Goal: Task Accomplishment & Management: Complete application form

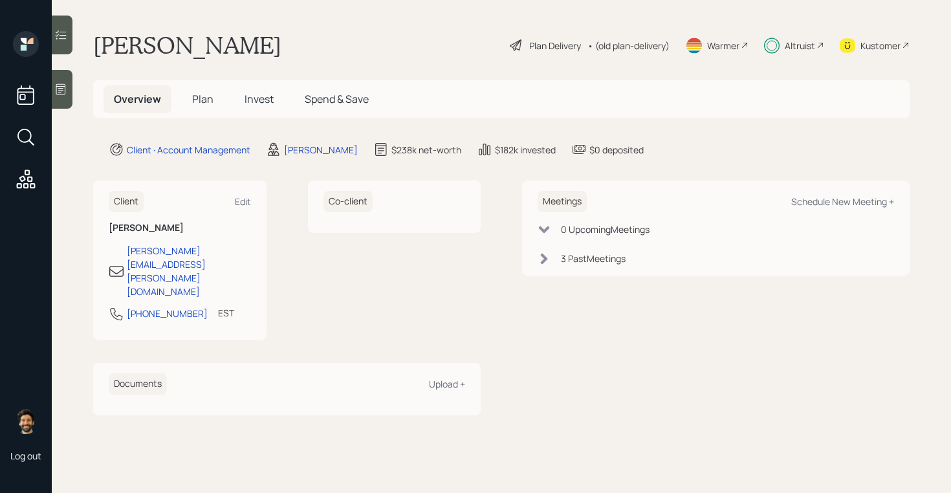
click at [628, 58] on div "Plan Delivery • (old plan-delivery)" at bounding box center [589, 45] width 162 height 28
click at [620, 49] on div "• (old plan-delivery)" at bounding box center [628, 46] width 82 height 14
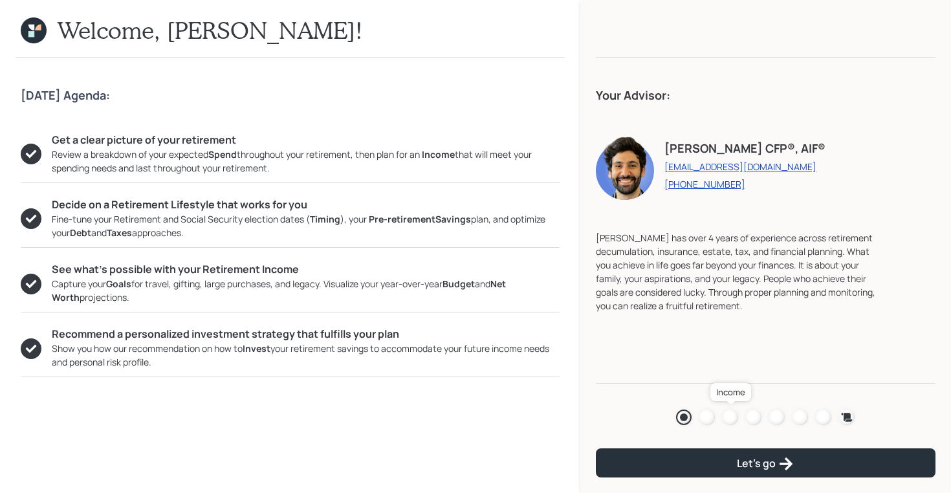
click at [728, 413] on div at bounding box center [730, 417] width 16 height 16
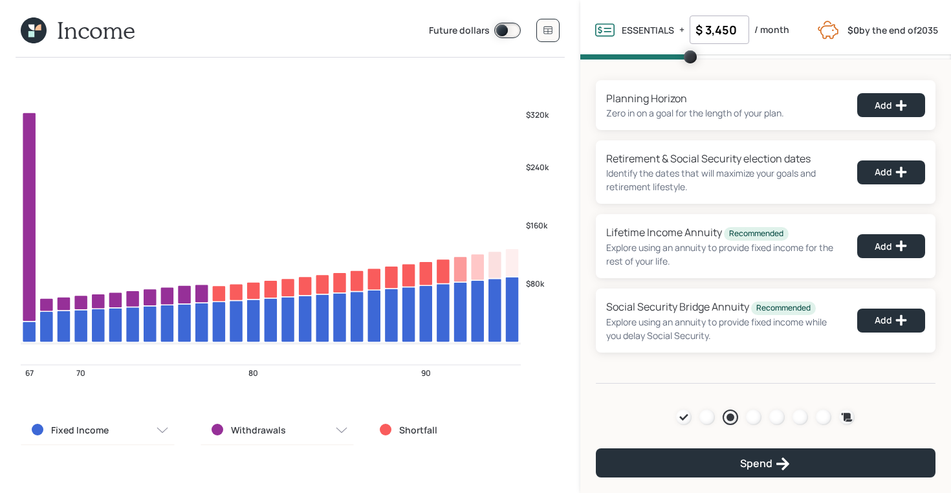
click at [29, 26] on icon at bounding box center [31, 28] width 6 height 6
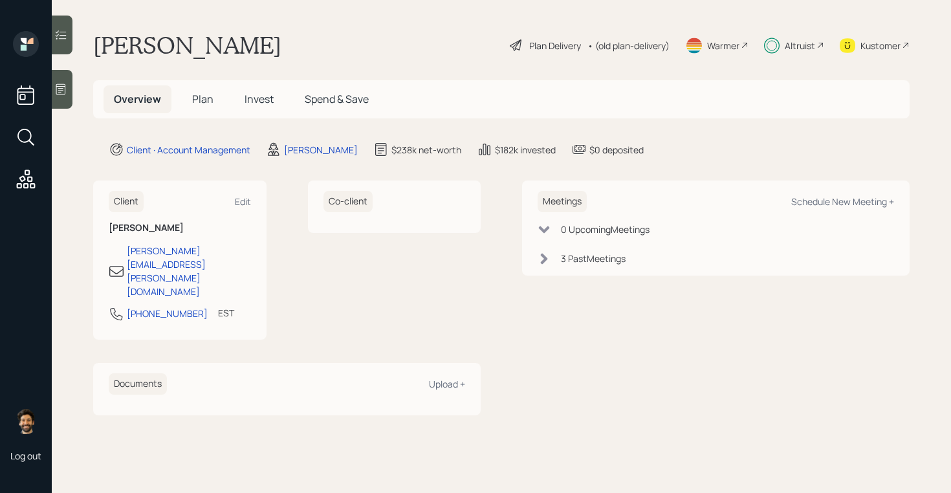
click at [253, 98] on span "Invest" at bounding box center [258, 99] width 29 height 14
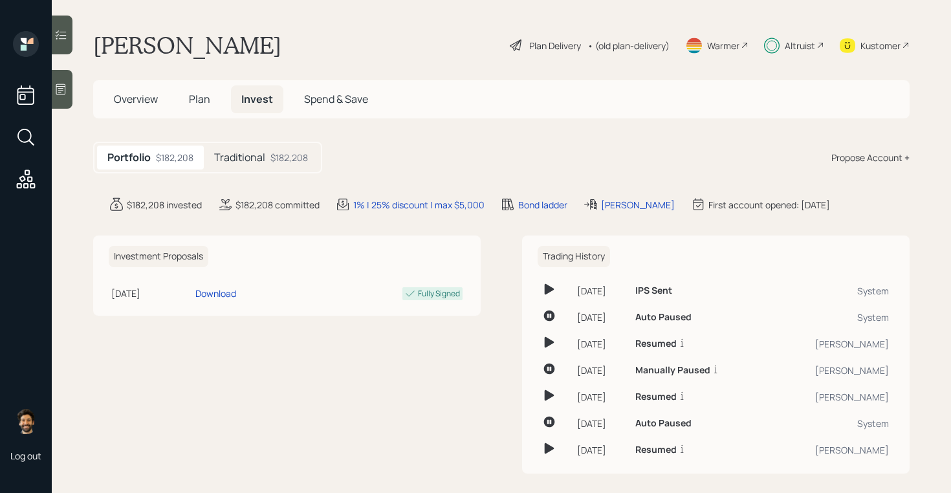
click at [268, 144] on div "Portfolio $182,208 Traditional $182,208" at bounding box center [207, 158] width 229 height 32
click at [267, 158] on div "Traditional $182,208" at bounding box center [261, 158] width 114 height 24
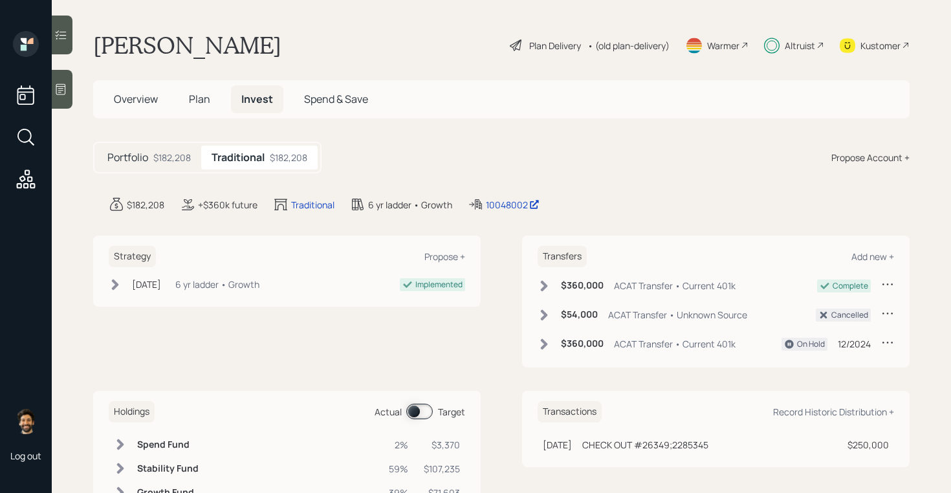
click at [417, 412] on span at bounding box center [419, 412] width 27 height 16
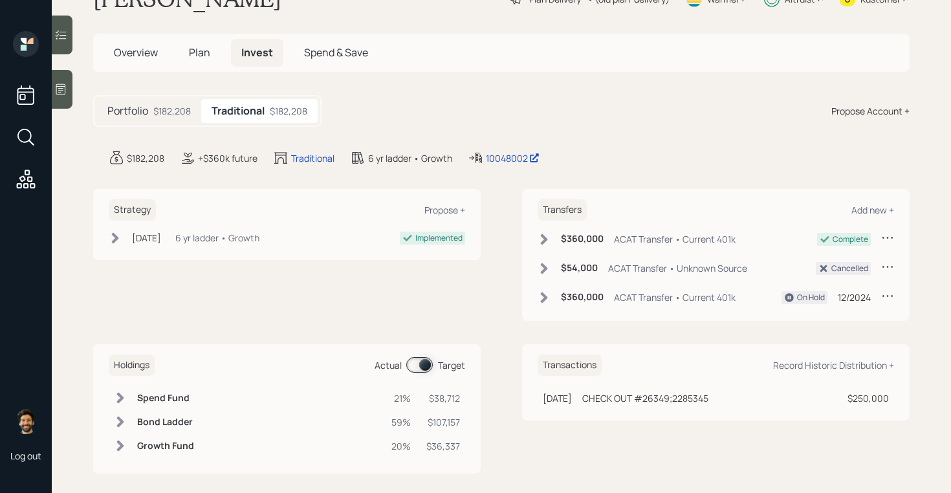
scroll to position [47, 0]
click at [422, 362] on span at bounding box center [419, 364] width 27 height 16
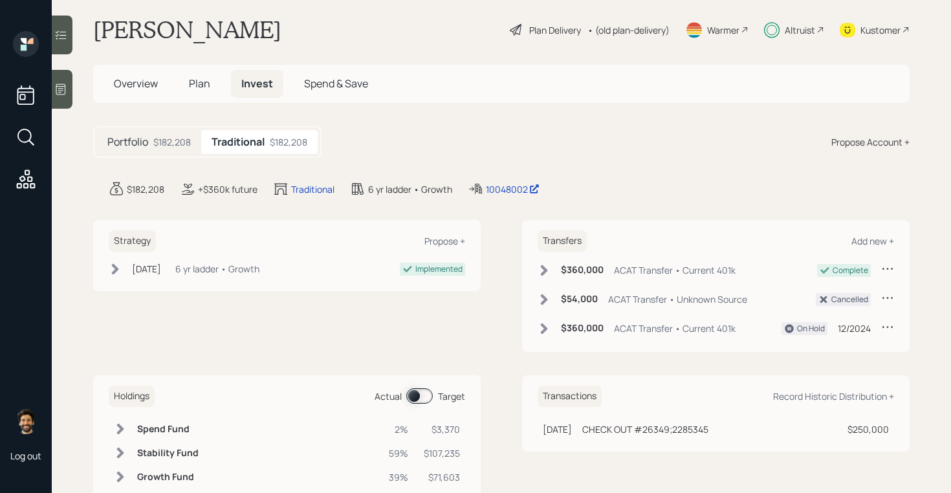
scroll to position [0, 0]
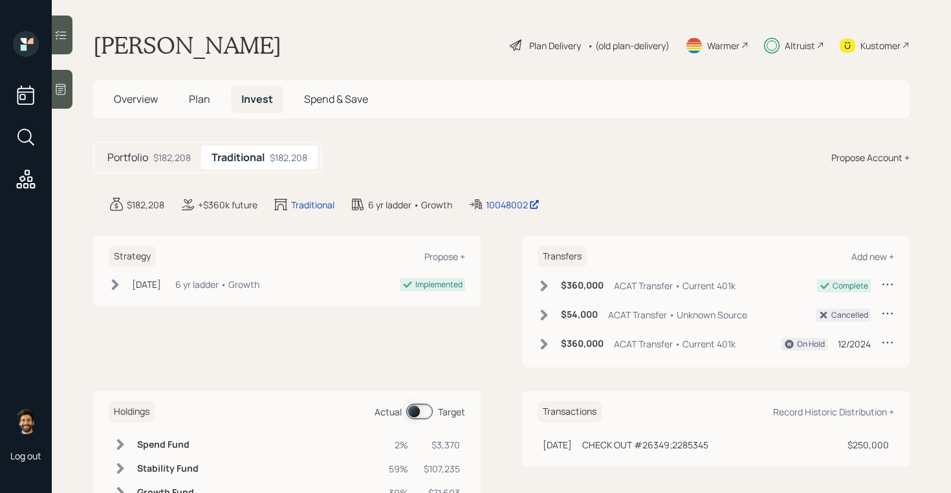
click at [155, 160] on div "$182,208" at bounding box center [172, 158] width 38 height 14
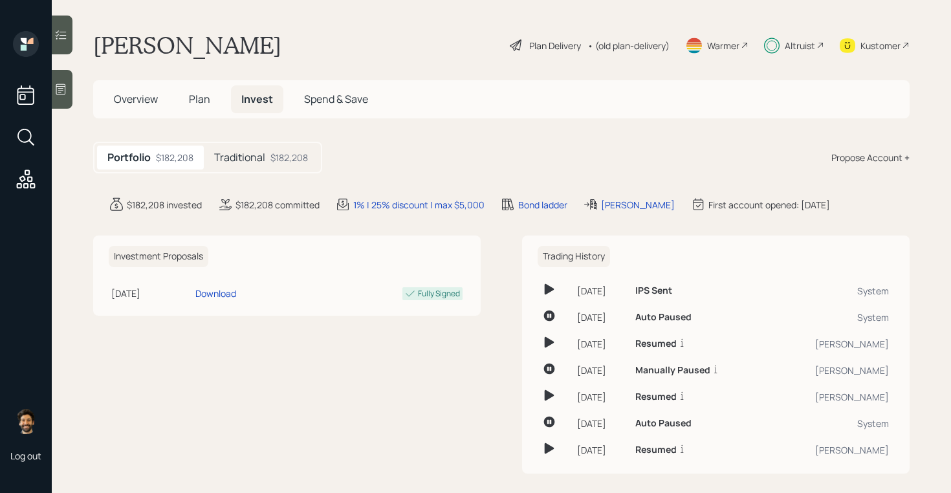
click at [201, 96] on span "Plan" at bounding box center [199, 99] width 21 height 14
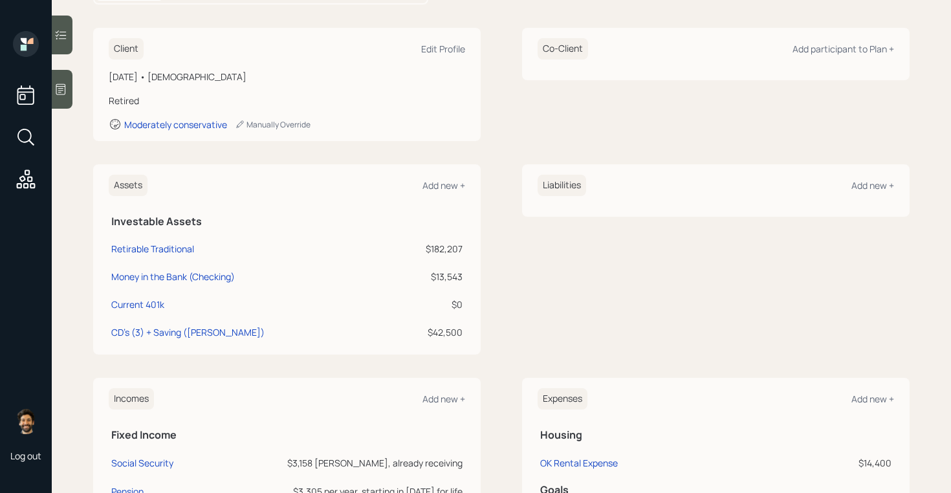
scroll to position [395, 0]
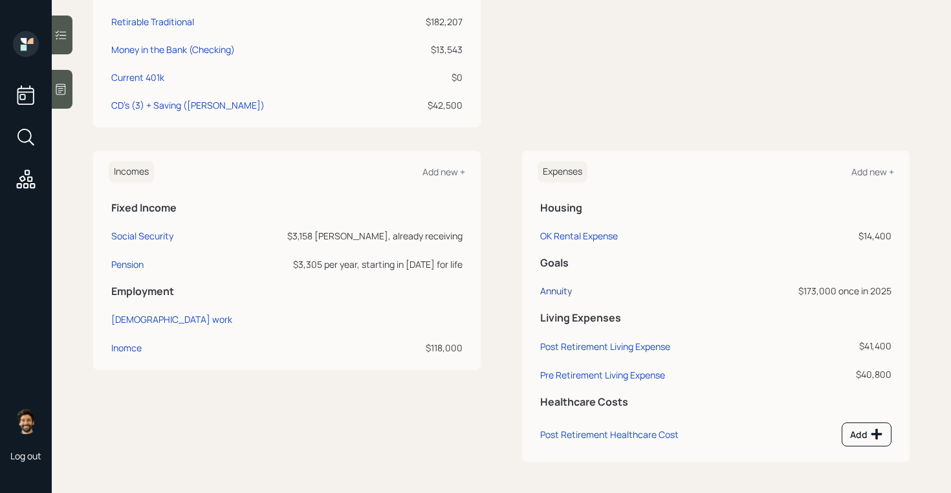
click at [553, 288] on div "Annuity" at bounding box center [556, 291] width 32 height 12
select select "0"
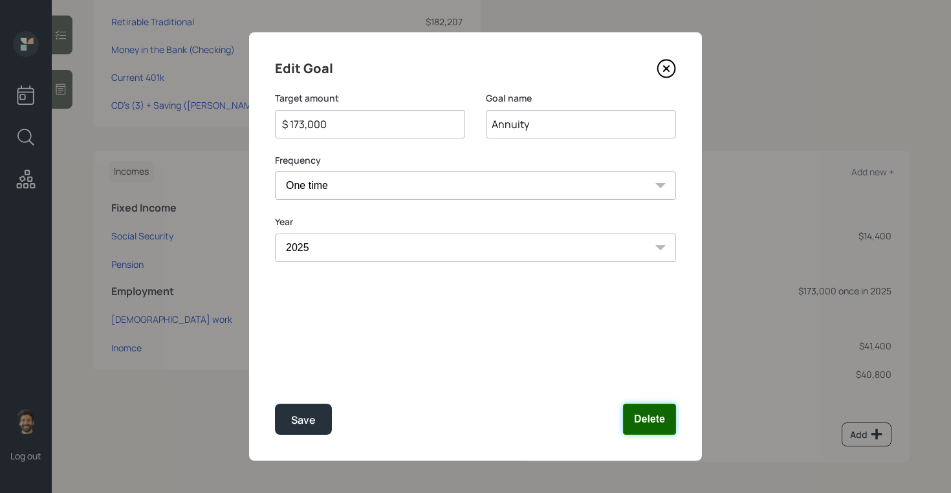
click at [658, 409] on button "Delete" at bounding box center [649, 419] width 53 height 31
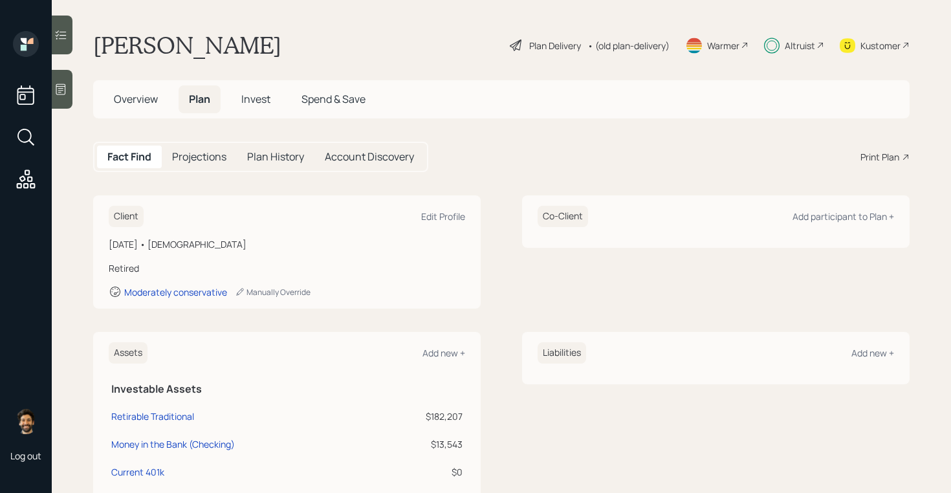
click at [624, 50] on div "• (old plan-delivery)" at bounding box center [628, 46] width 82 height 14
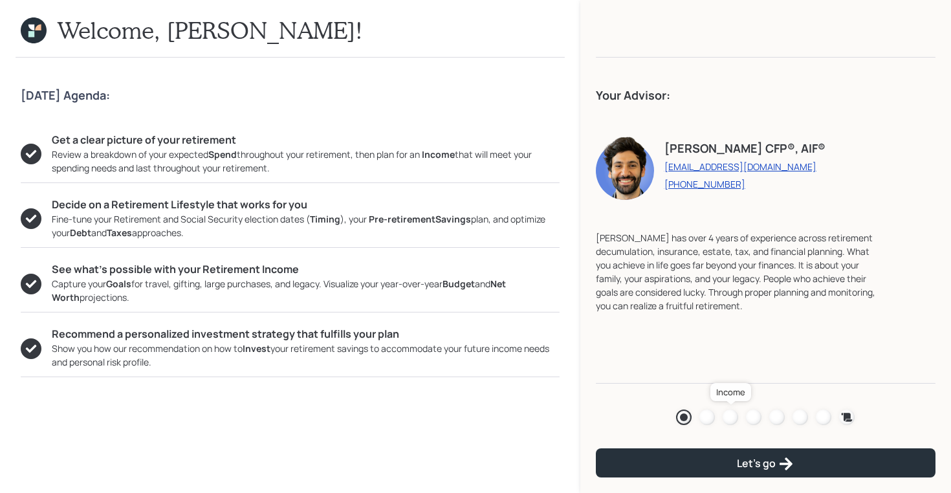
click at [733, 415] on div at bounding box center [730, 417] width 16 height 16
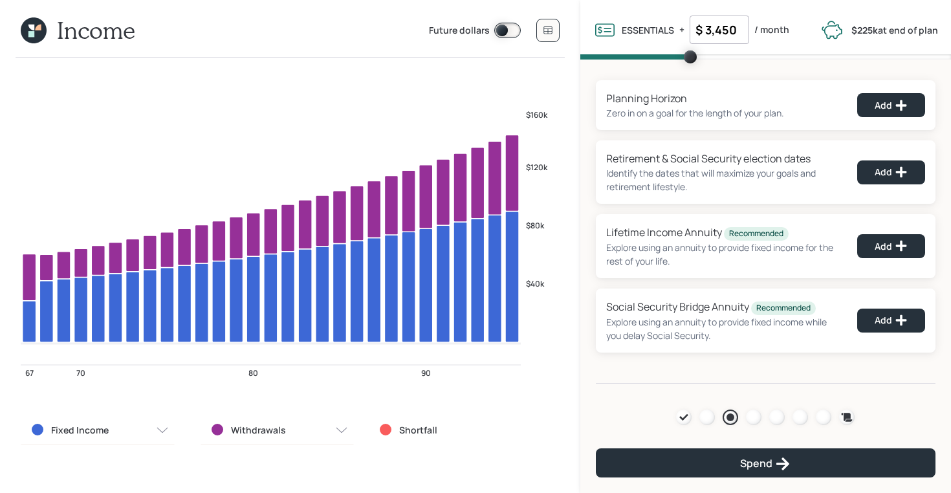
click at [722, 34] on input "$ 3,450" at bounding box center [719, 30] width 60 height 28
type input "$ 2,000"
click at [629, 75] on div "Planning Horizon Zero in on a goal for the length of your plan. Add Retirement …" at bounding box center [765, 222] width 371 height 324
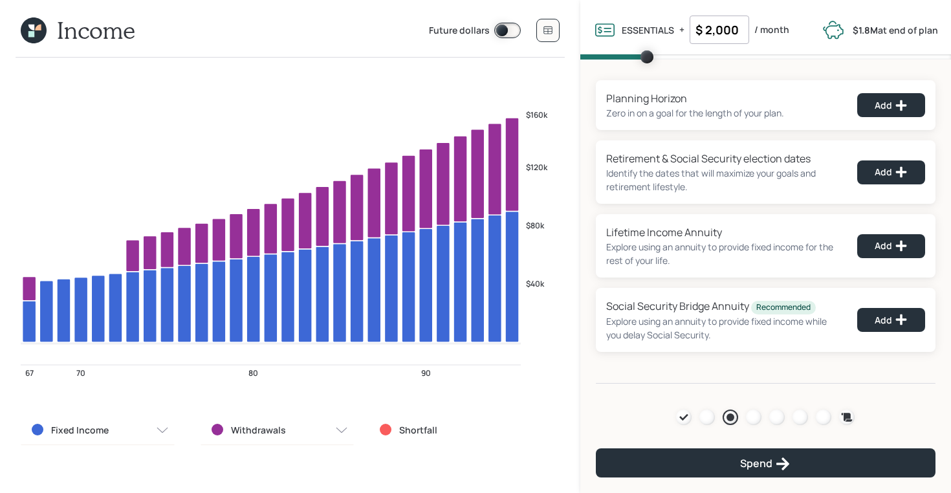
click at [30, 32] on icon at bounding box center [31, 34] width 6 height 6
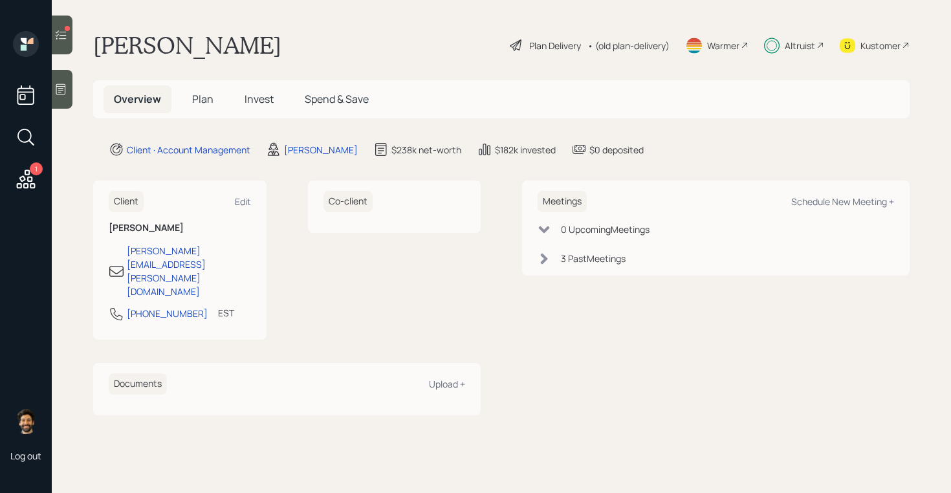
click at [192, 103] on span "Plan" at bounding box center [202, 99] width 21 height 14
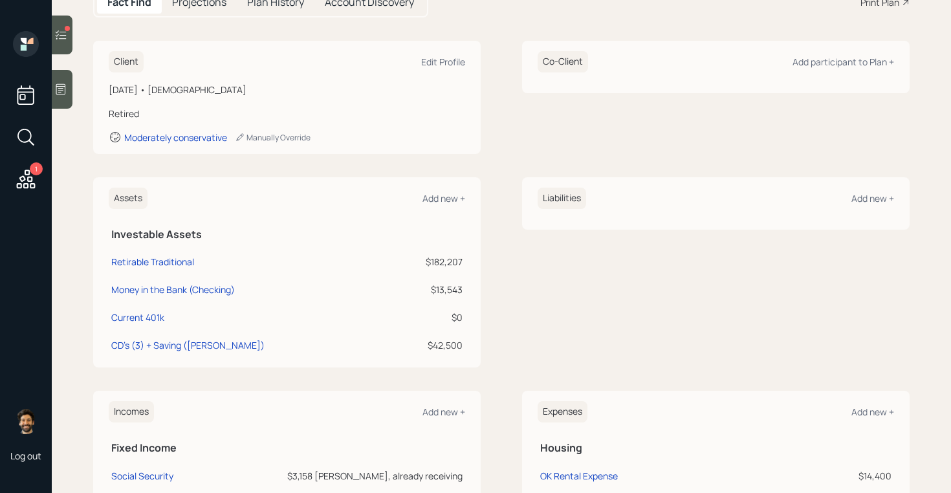
scroll to position [339, 0]
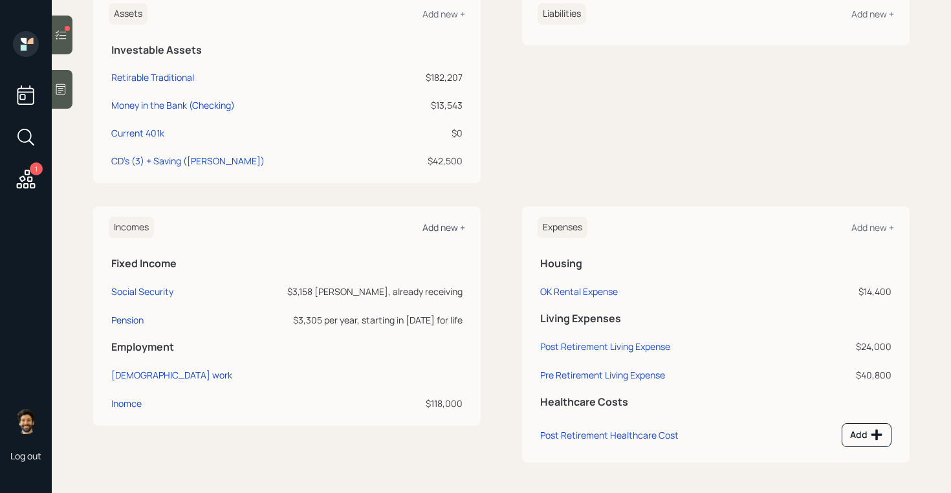
click at [447, 221] on div "Add new +" at bounding box center [443, 227] width 43 height 12
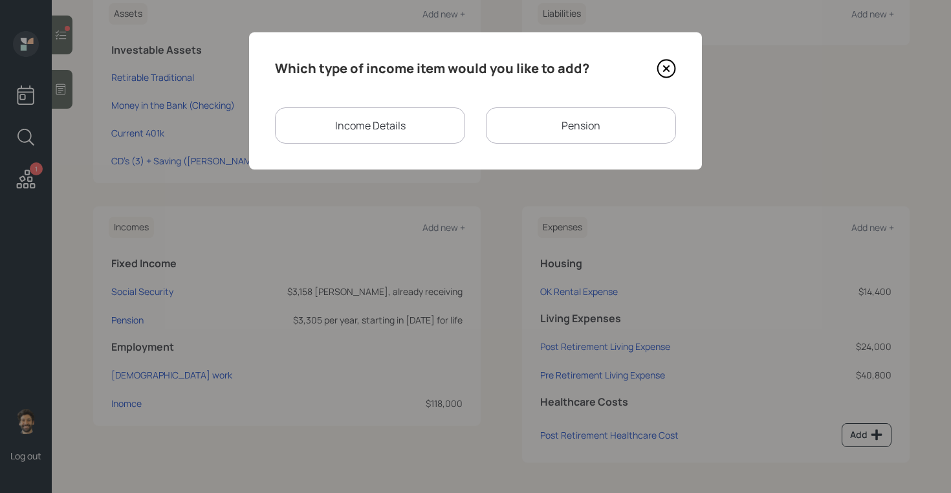
click at [387, 127] on div "Income Details" at bounding box center [370, 125] width 190 height 36
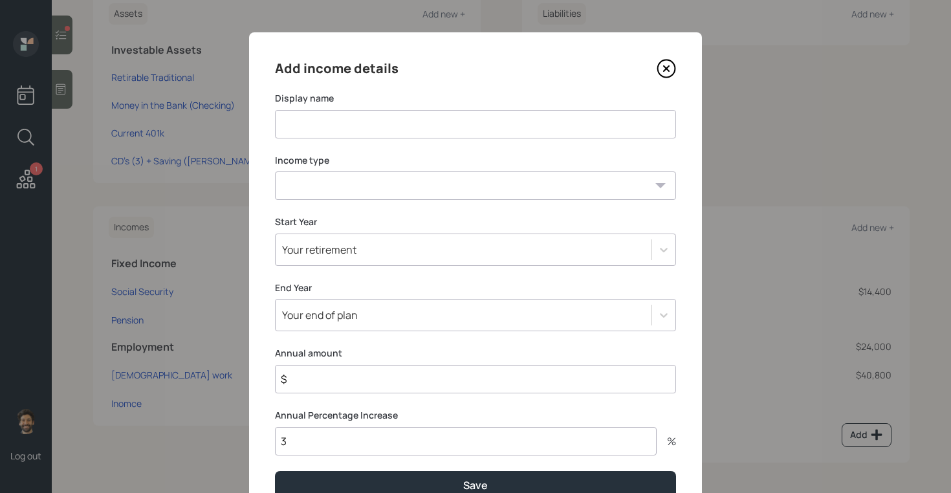
click at [352, 129] on input at bounding box center [475, 124] width 401 height 28
type input "Income Block"
click at [341, 179] on select "Full-time work Part-time work Self employment Other" at bounding box center [475, 185] width 401 height 28
select select "other"
click at [275, 171] on select "Full-time work Part-time work Self employment Other" at bounding box center [475, 185] width 401 height 28
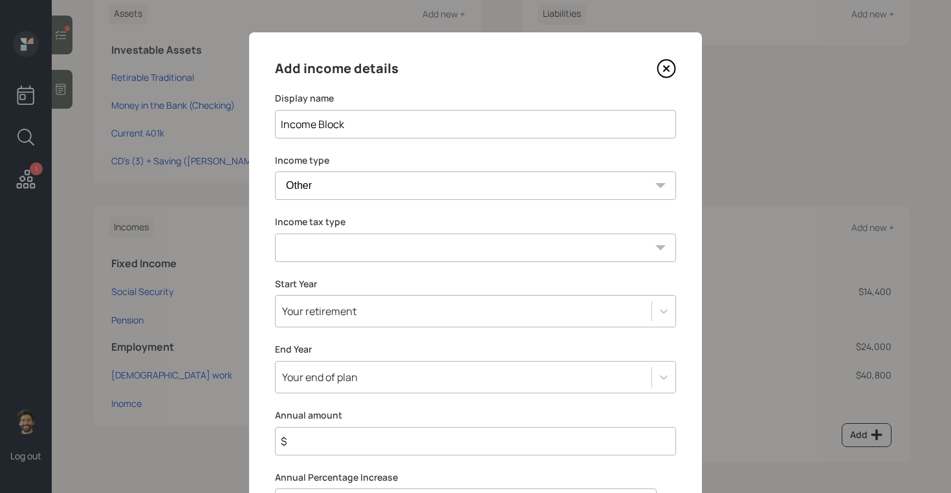
click at [306, 252] on select "Tax-free Earned Self Employment Alimony Royalties Pension / Annuity Interest Di…" at bounding box center [475, 247] width 401 height 28
select select "tax_free"
click at [275, 233] on select "Tax-free Earned Self Employment Alimony Royalties Pension / Annuity Interest Di…" at bounding box center [475, 247] width 401 height 28
click at [301, 455] on div "Add income details Display name Income Block Income type Full-time work Part-ti…" at bounding box center [475, 309] width 453 height 554
click at [298, 444] on input "$" at bounding box center [475, 441] width 401 height 28
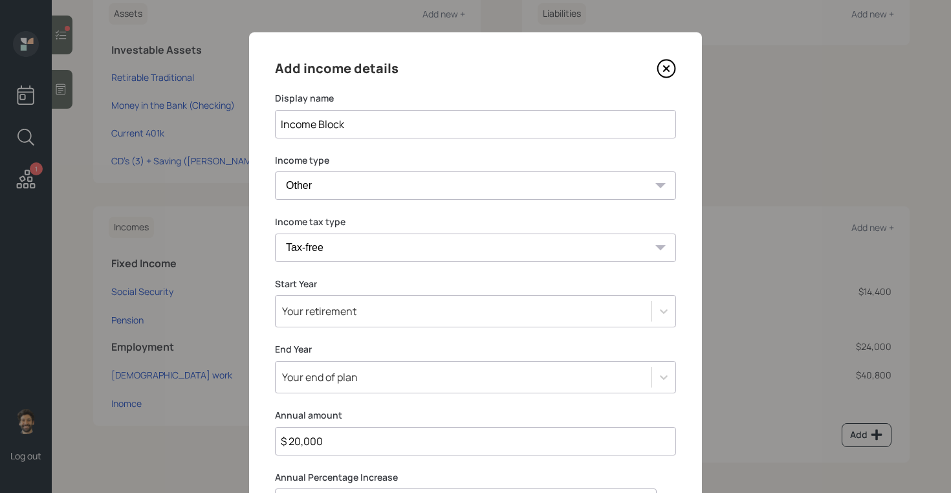
type input "$ 20,000"
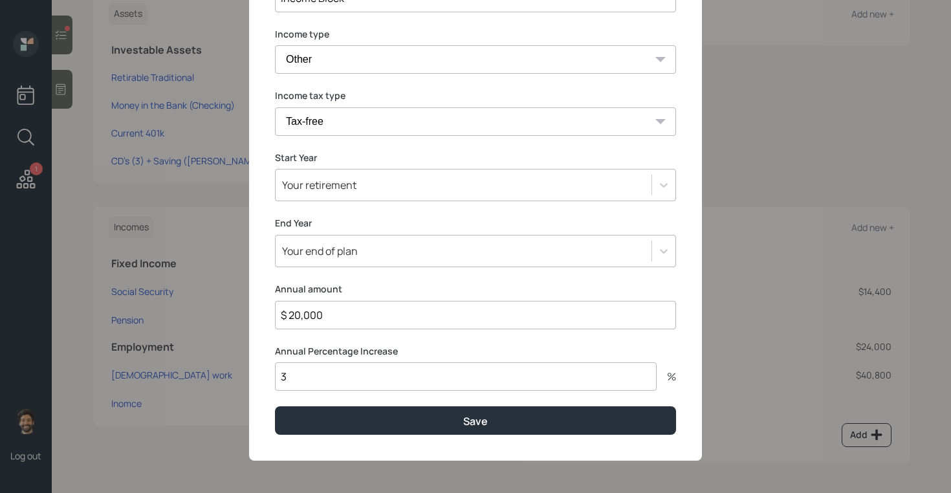
click at [318, 185] on div "Your retirement" at bounding box center [319, 185] width 74 height 14
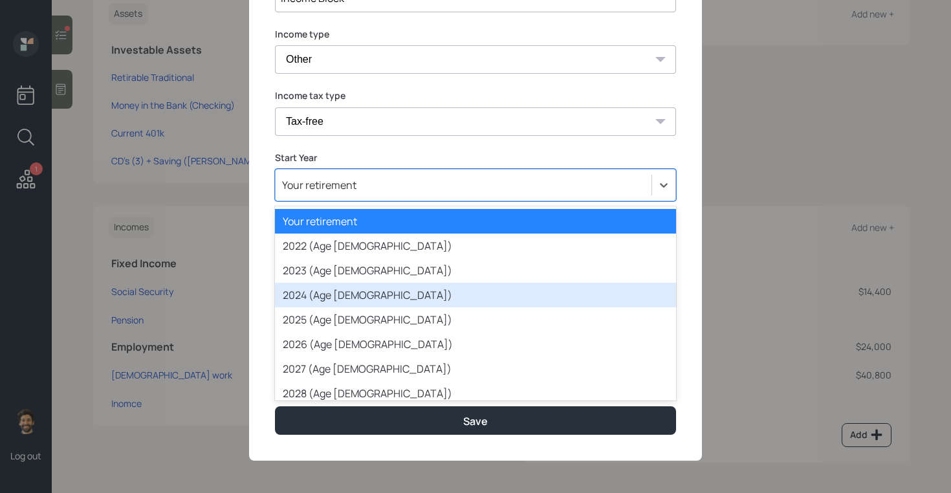
click at [315, 303] on div "2024 (Age 66)" at bounding box center [475, 295] width 401 height 25
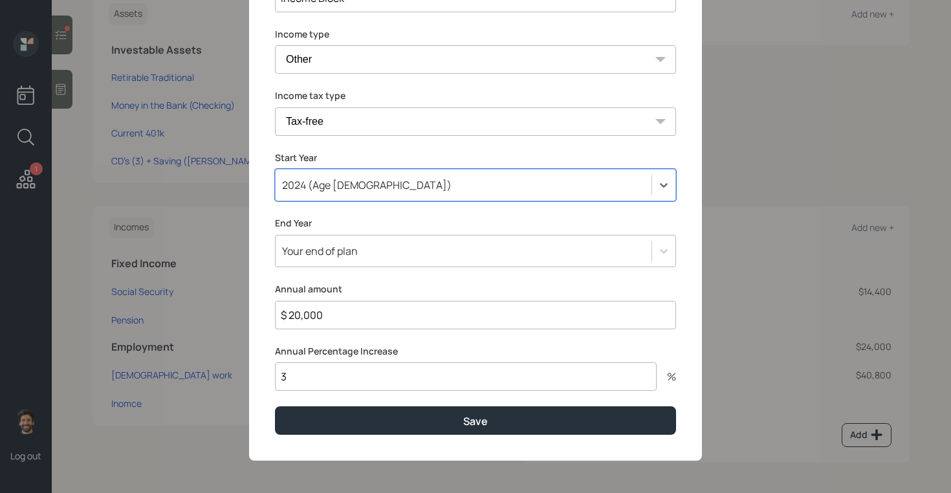
click at [311, 248] on div "Your end of plan" at bounding box center [320, 251] width 76 height 14
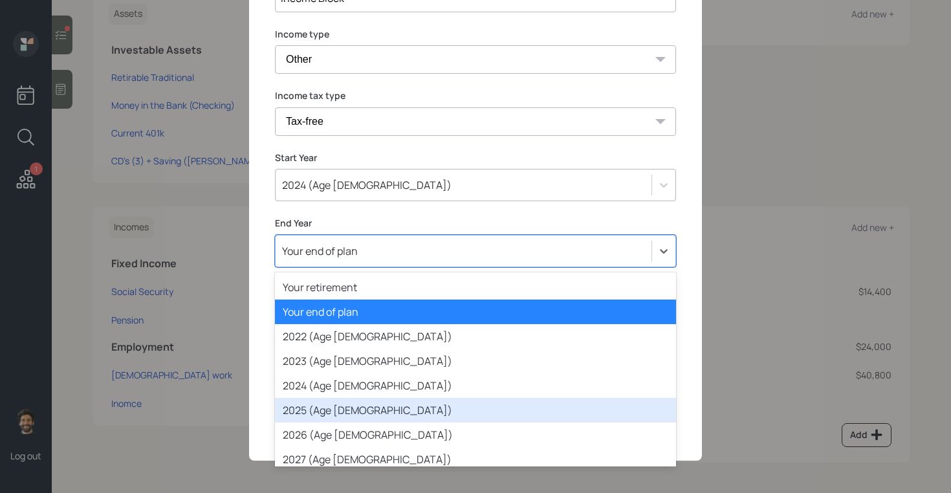
click at [307, 400] on div "2025 (Age 67)" at bounding box center [475, 410] width 401 height 25
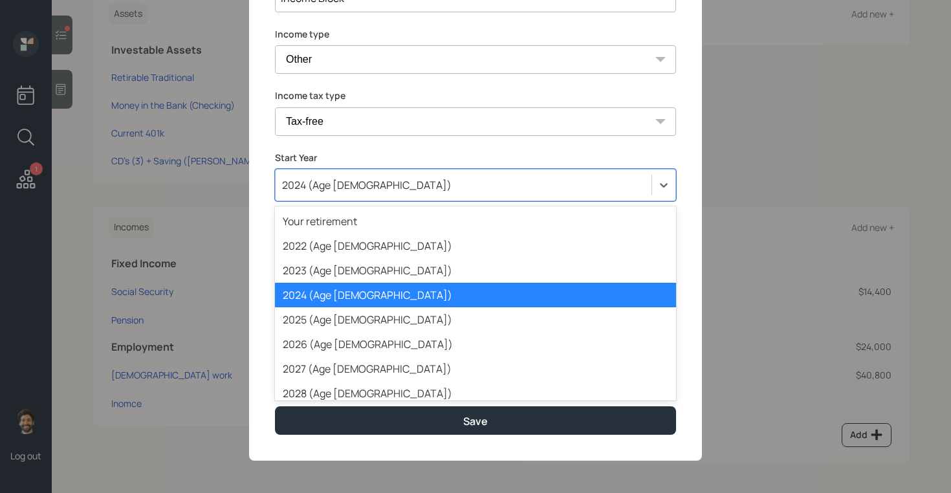
click at [326, 187] on div "2024 (Age 66)" at bounding box center [366, 185] width 169 height 14
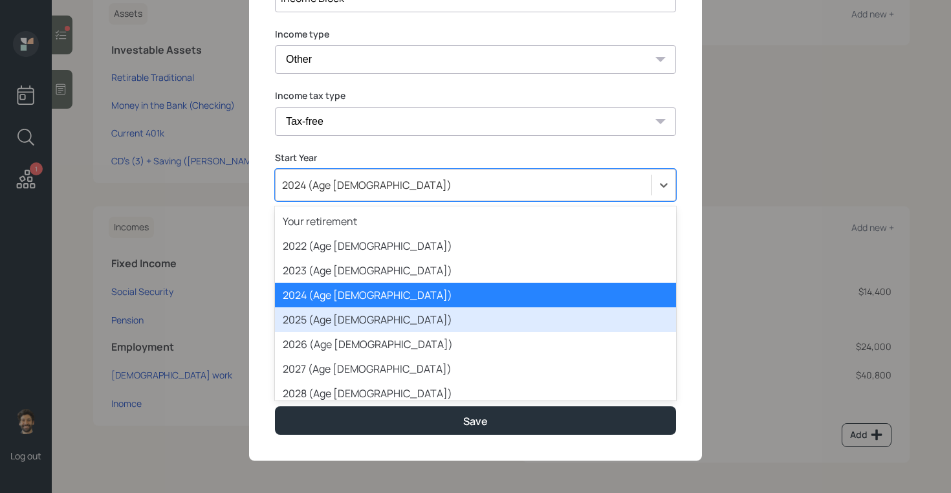
click at [310, 316] on div "2025 (Age 67)" at bounding box center [475, 319] width 401 height 25
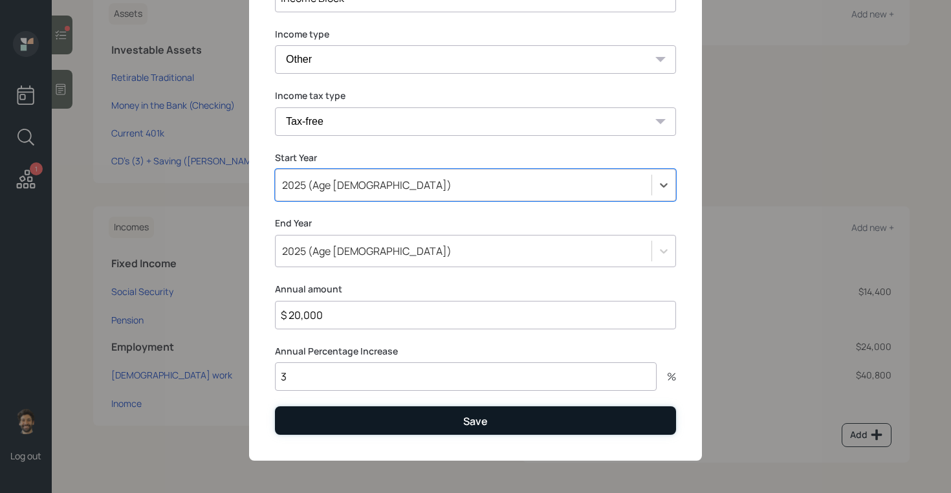
click at [325, 420] on button "Save" at bounding box center [475, 420] width 401 height 28
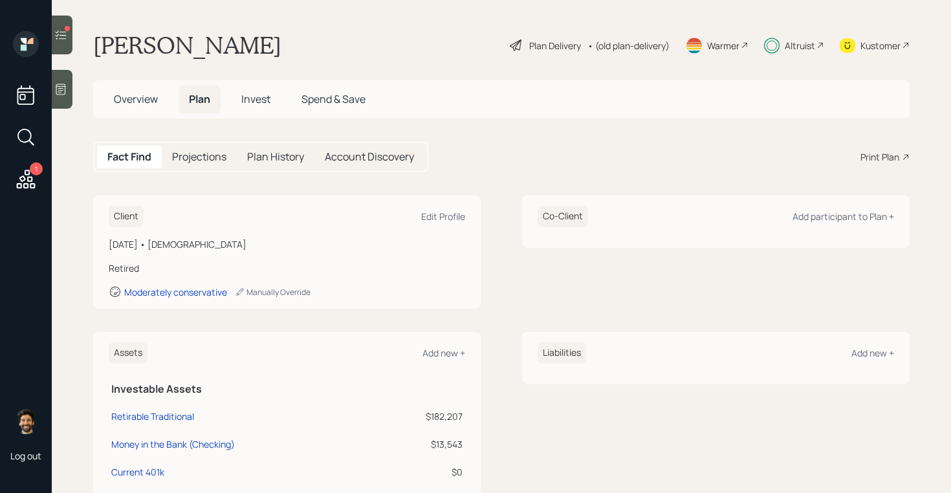
click at [193, 153] on h5 "Projections" at bounding box center [199, 157] width 54 height 12
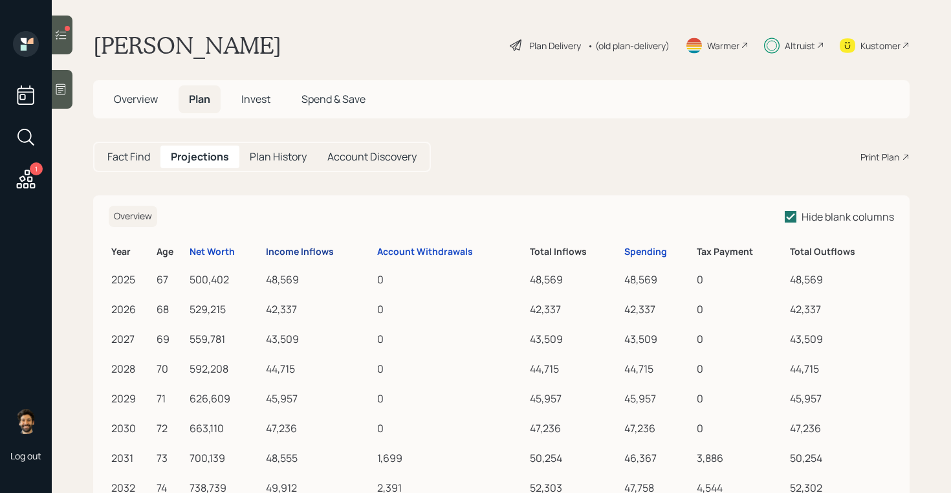
click at [296, 246] on div "Income Inflows" at bounding box center [300, 251] width 68 height 11
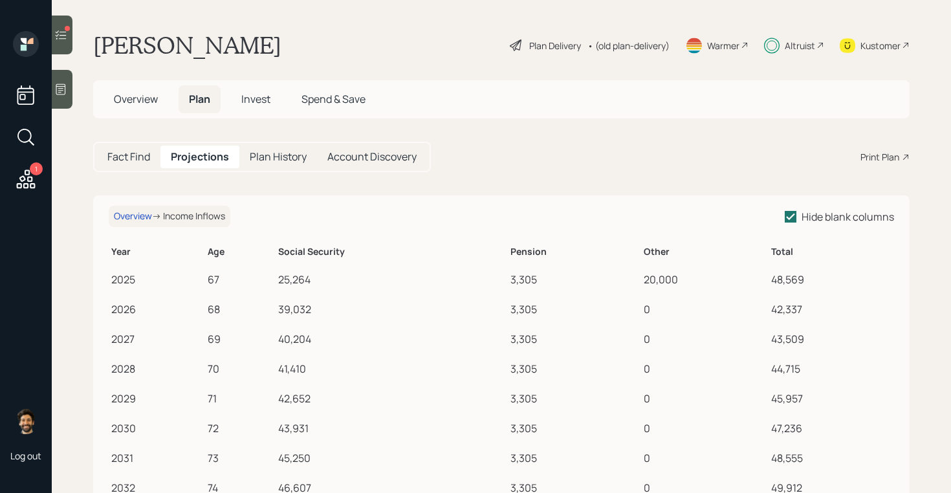
click at [131, 159] on h5 "Fact Find" at bounding box center [128, 157] width 43 height 12
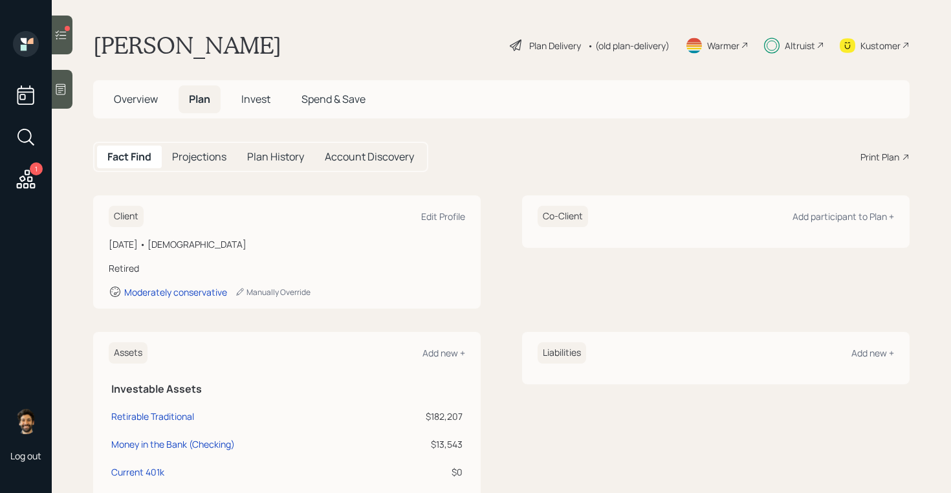
click at [620, 45] on div "• (old plan-delivery)" at bounding box center [628, 46] width 82 height 14
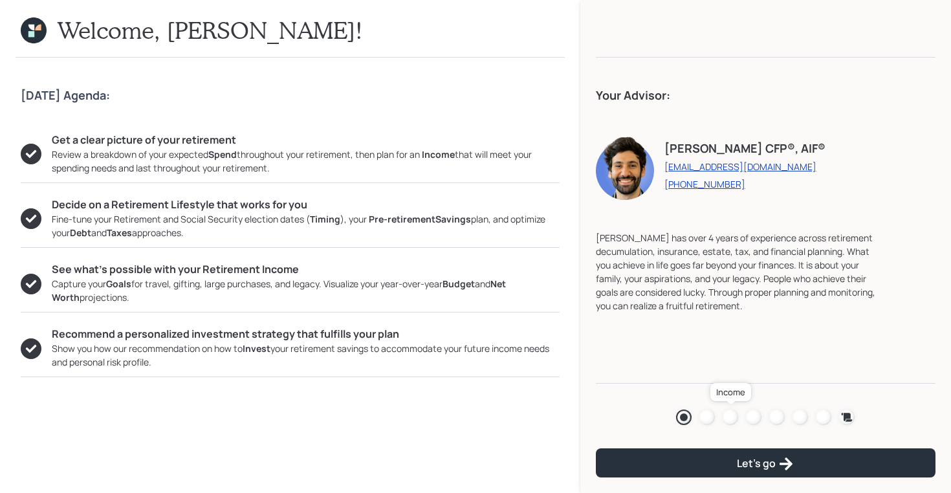
click at [732, 419] on div at bounding box center [730, 417] width 16 height 16
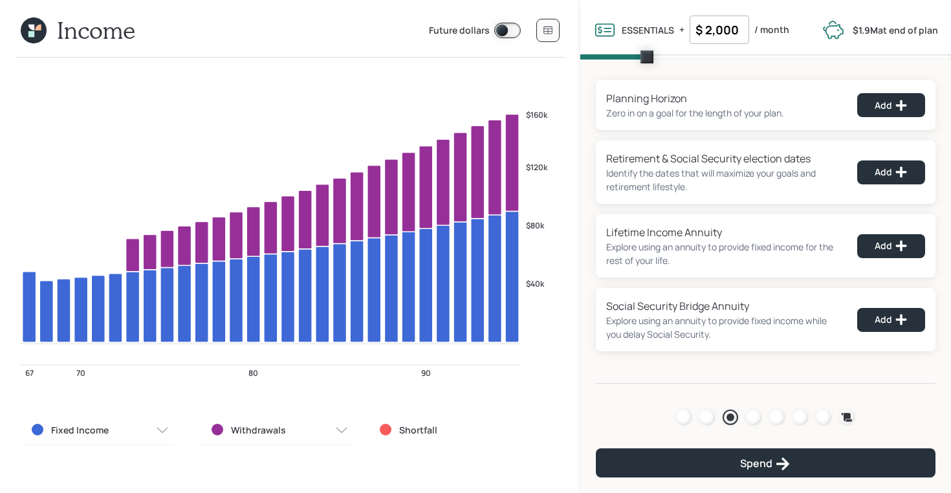
click at [33, 30] on icon at bounding box center [31, 28] width 6 height 6
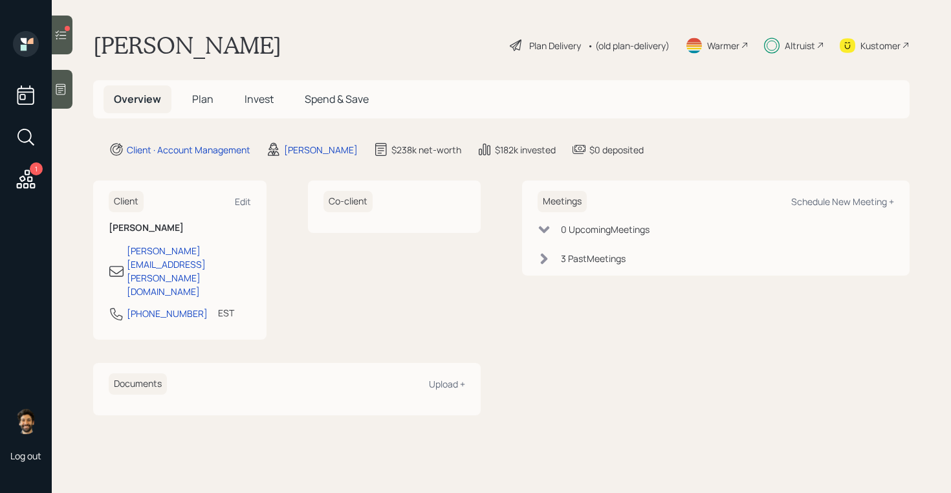
click at [252, 102] on span "Invest" at bounding box center [258, 99] width 29 height 14
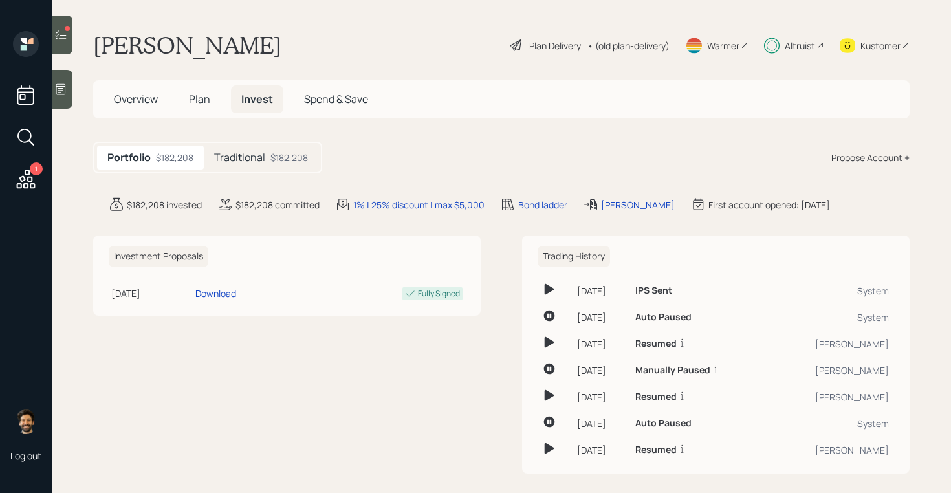
click at [245, 159] on h5 "Traditional" at bounding box center [239, 157] width 51 height 12
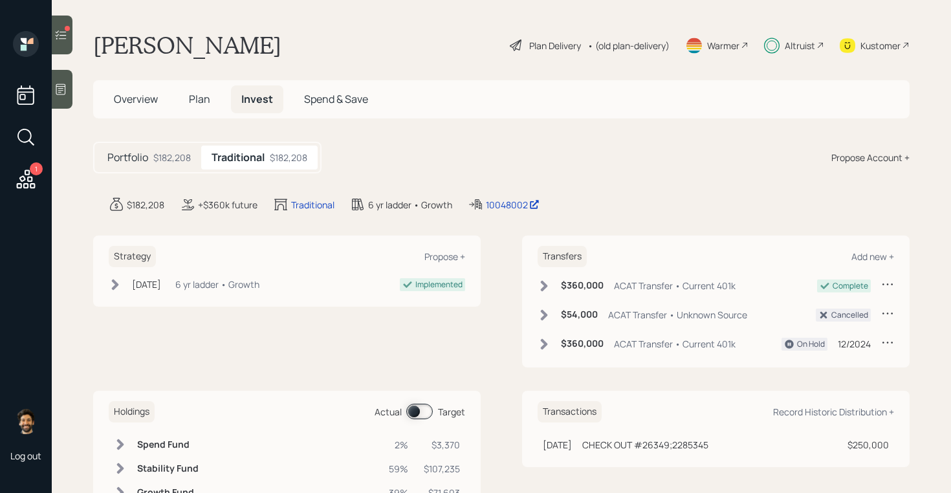
click at [424, 418] on span at bounding box center [419, 412] width 27 height 16
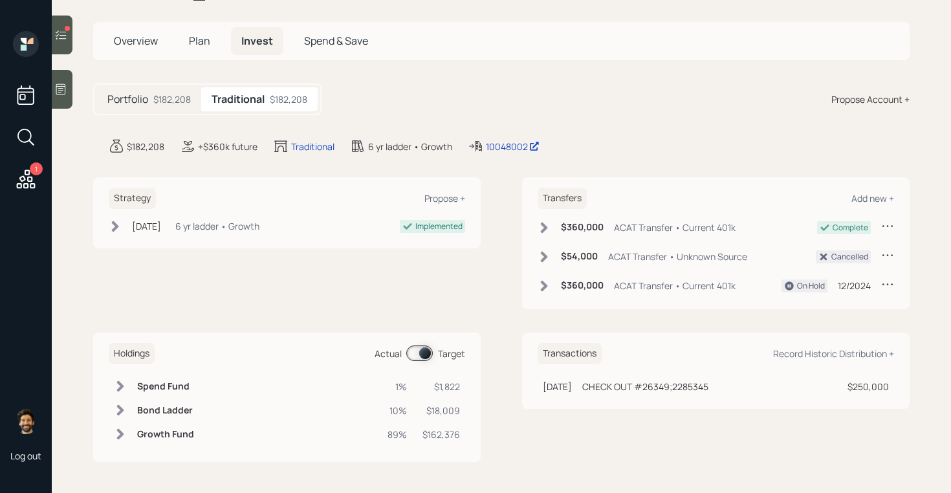
click at [423, 351] on span at bounding box center [419, 353] width 27 height 16
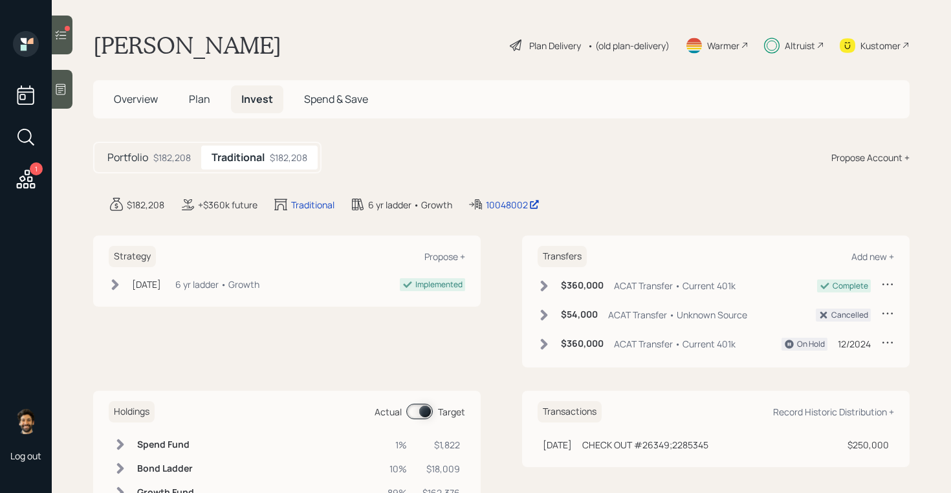
click at [620, 45] on div "• (old plan-delivery)" at bounding box center [628, 46] width 82 height 14
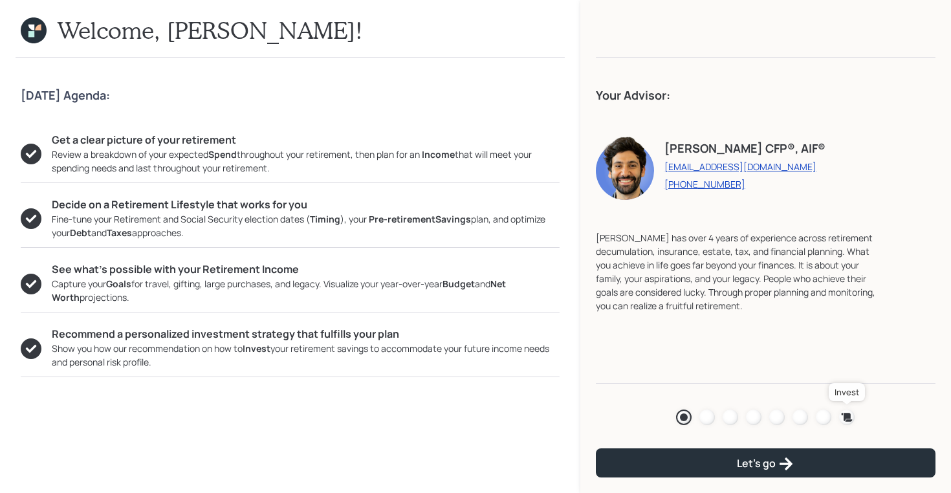
click at [852, 413] on icon at bounding box center [846, 417] width 13 height 13
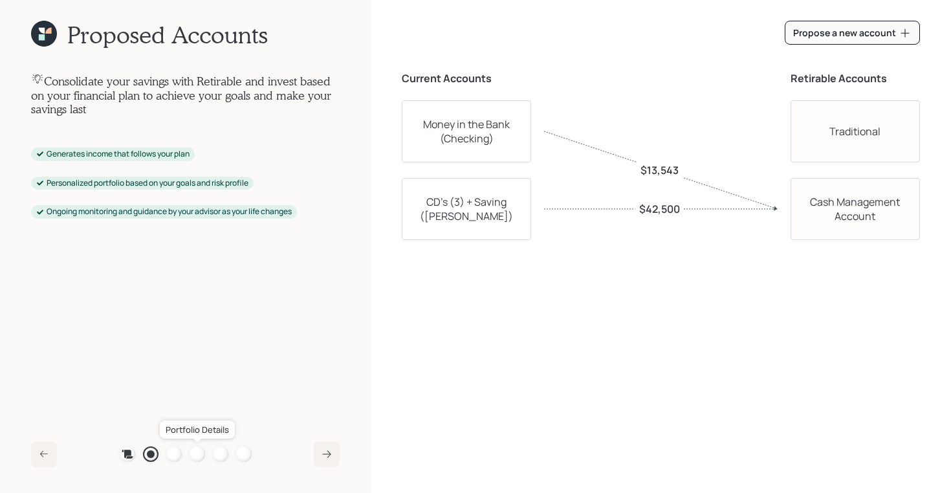
click at [193, 453] on div at bounding box center [198, 454] width 16 height 16
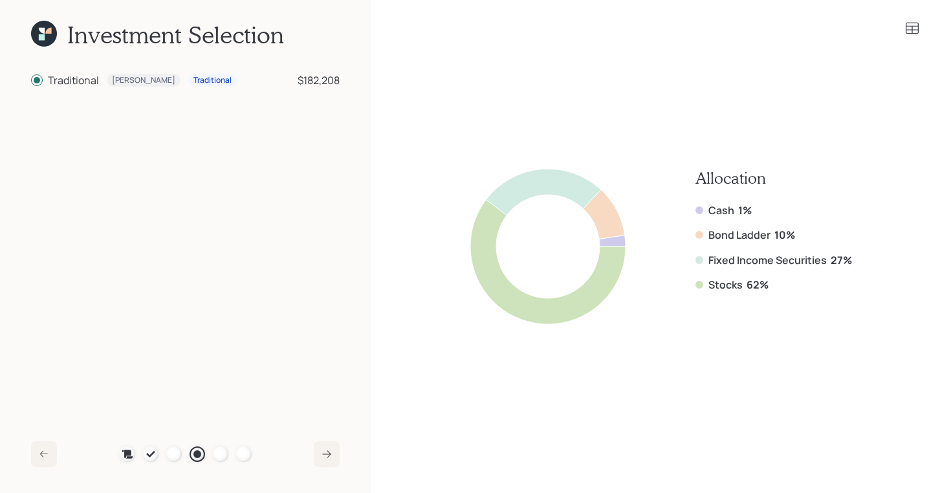
click at [39, 28] on icon at bounding box center [42, 31] width 6 height 6
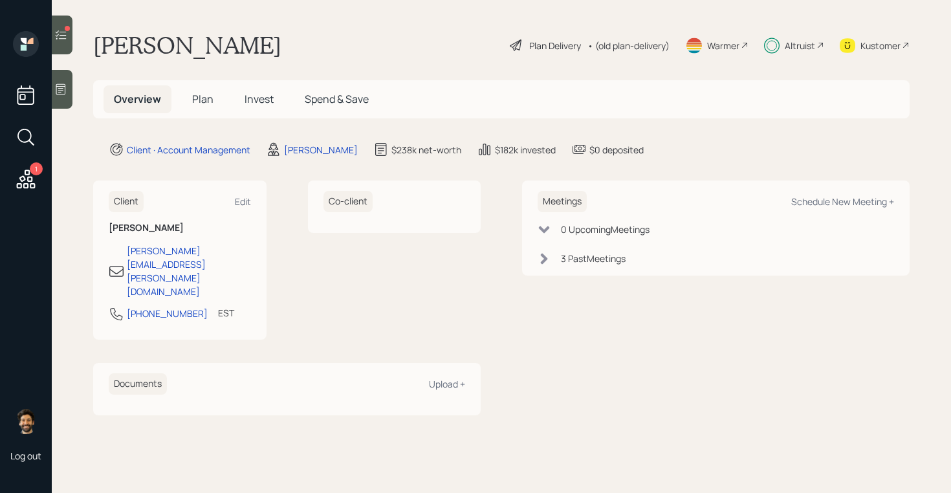
click at [34, 176] on icon at bounding box center [25, 179] width 23 height 23
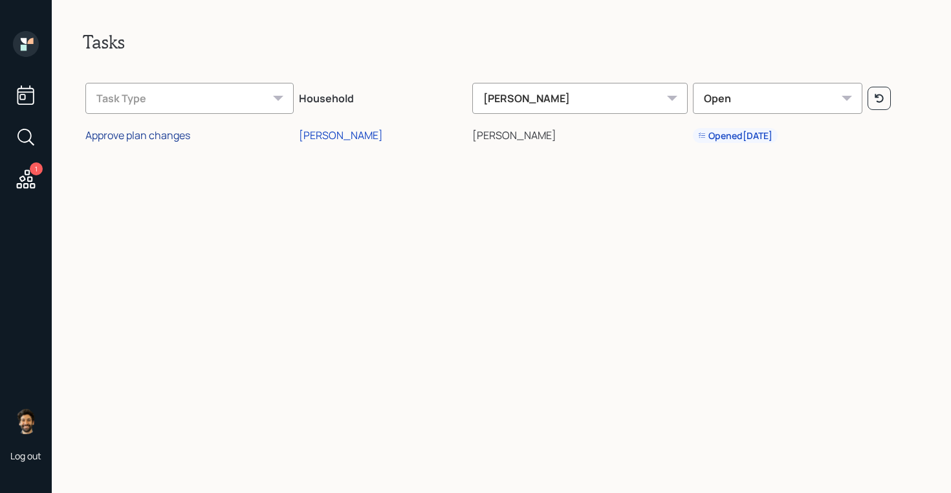
click at [138, 138] on div "Approve plan changes" at bounding box center [137, 135] width 105 height 14
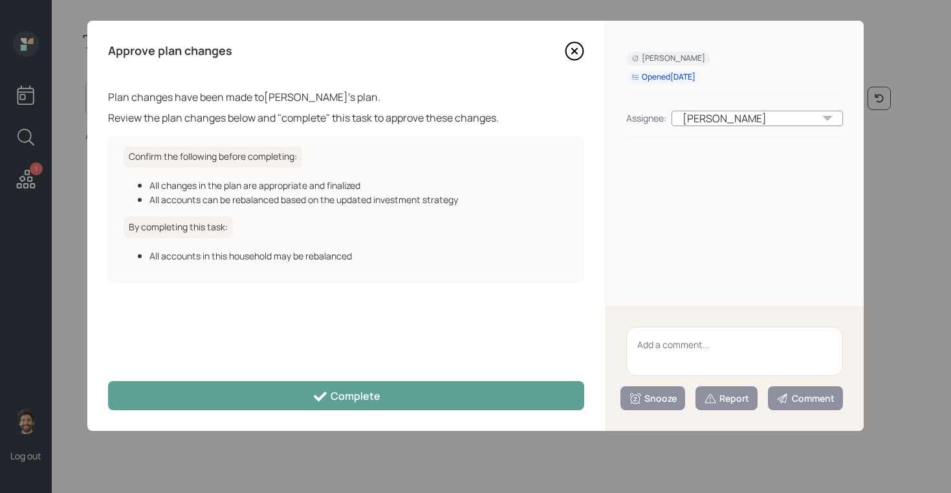
click at [682, 360] on textarea at bounding box center [734, 351] width 217 height 49
type textarea "g"
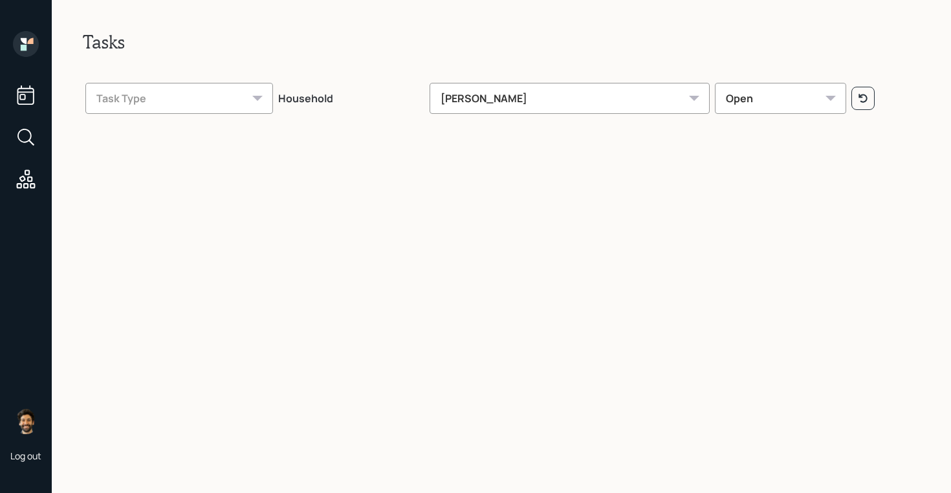
click at [27, 46] on icon at bounding box center [26, 44] width 26 height 26
